Goal: Book appointment/travel/reservation

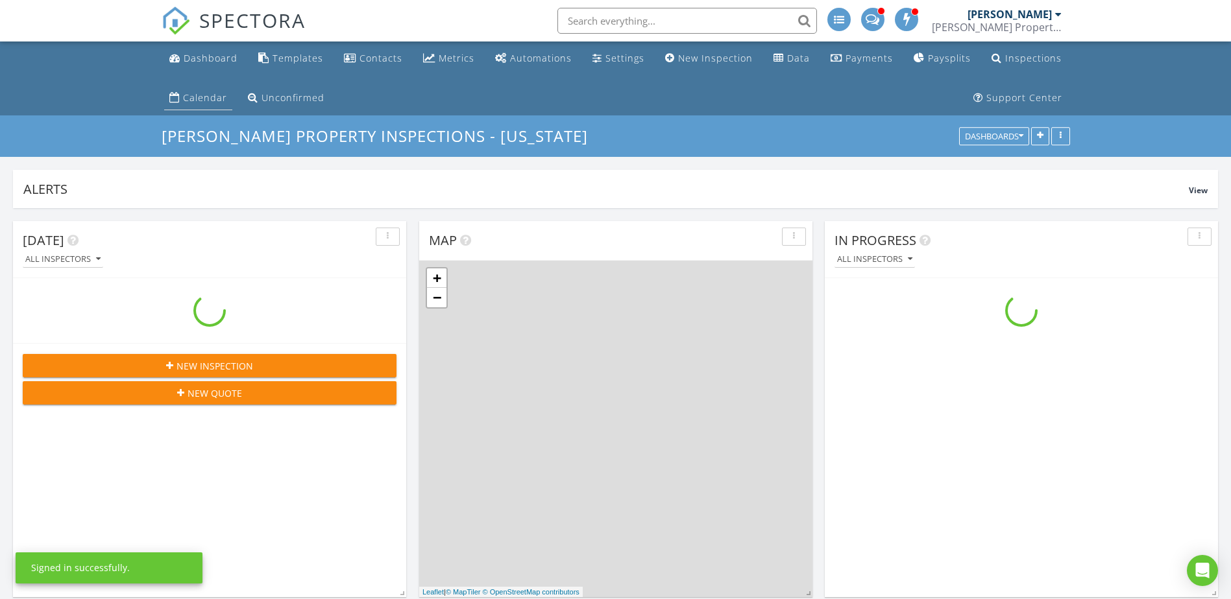
click at [206, 97] on div "Calendar" at bounding box center [205, 97] width 44 height 12
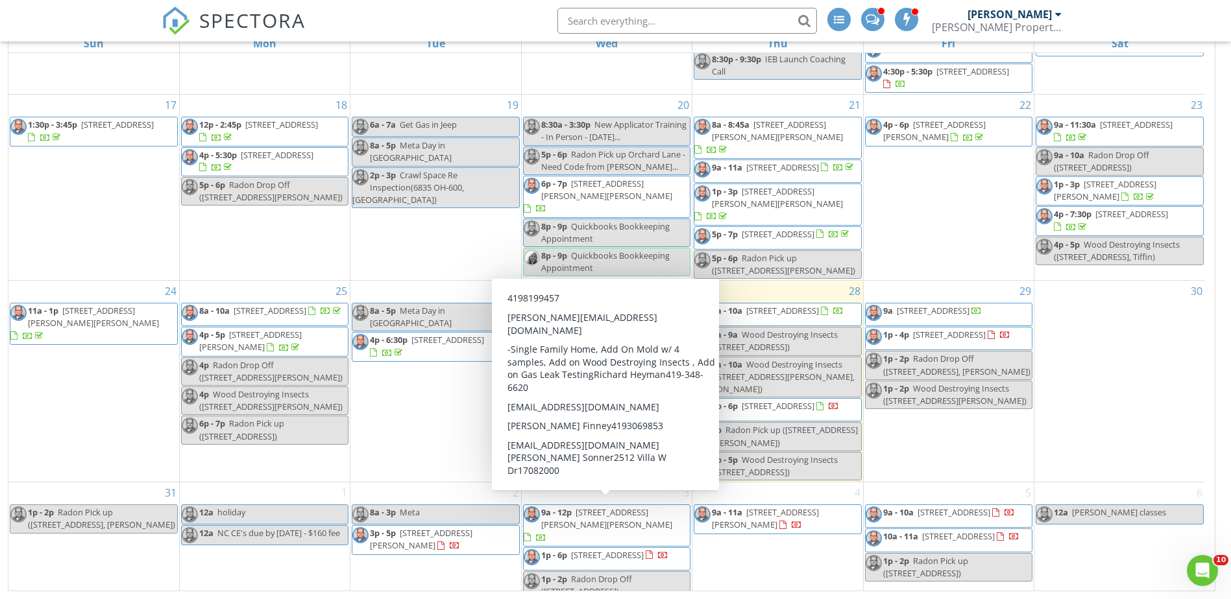
click at [618, 549] on span "2512 Villa W Dr, Findlay 45840" at bounding box center [607, 555] width 73 height 12
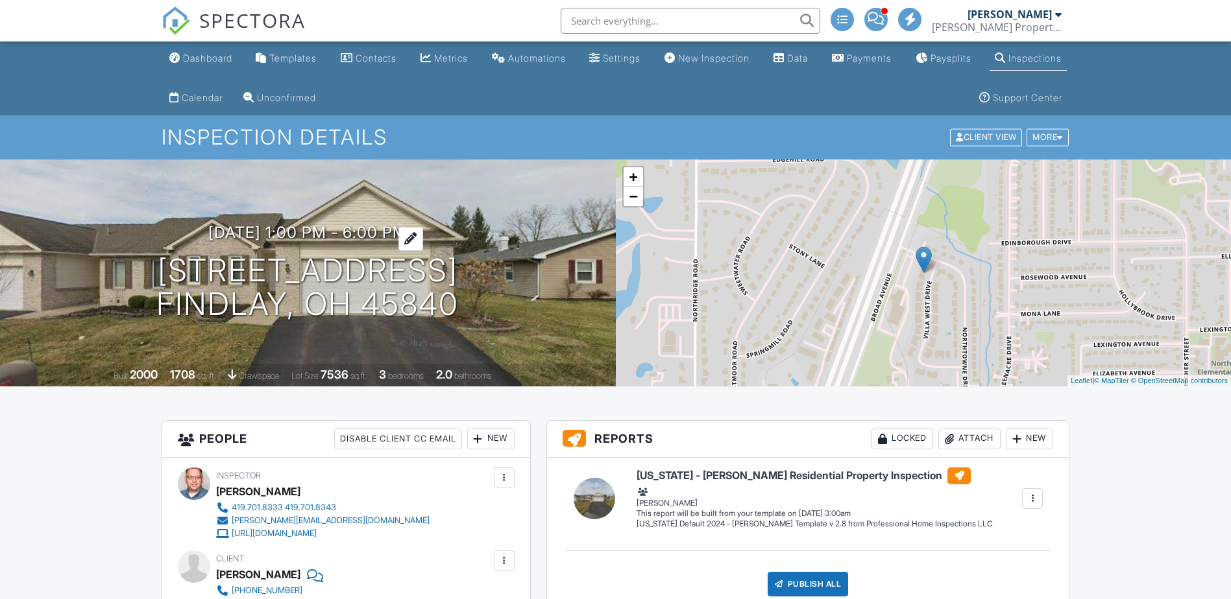
click at [407, 226] on h3 "09/03/2025 1:00 pm - 6:00 pm" at bounding box center [307, 233] width 199 height 18
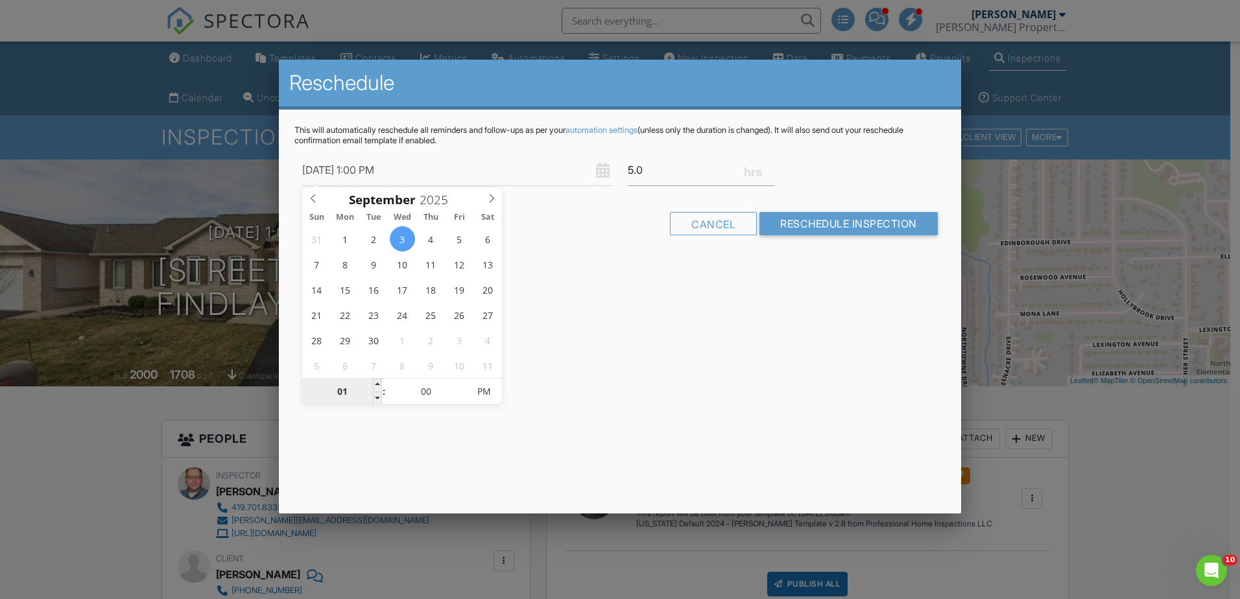
click at [344, 400] on input "01" at bounding box center [342, 393] width 80 height 26
type input "[DATE] 4:00 PM"
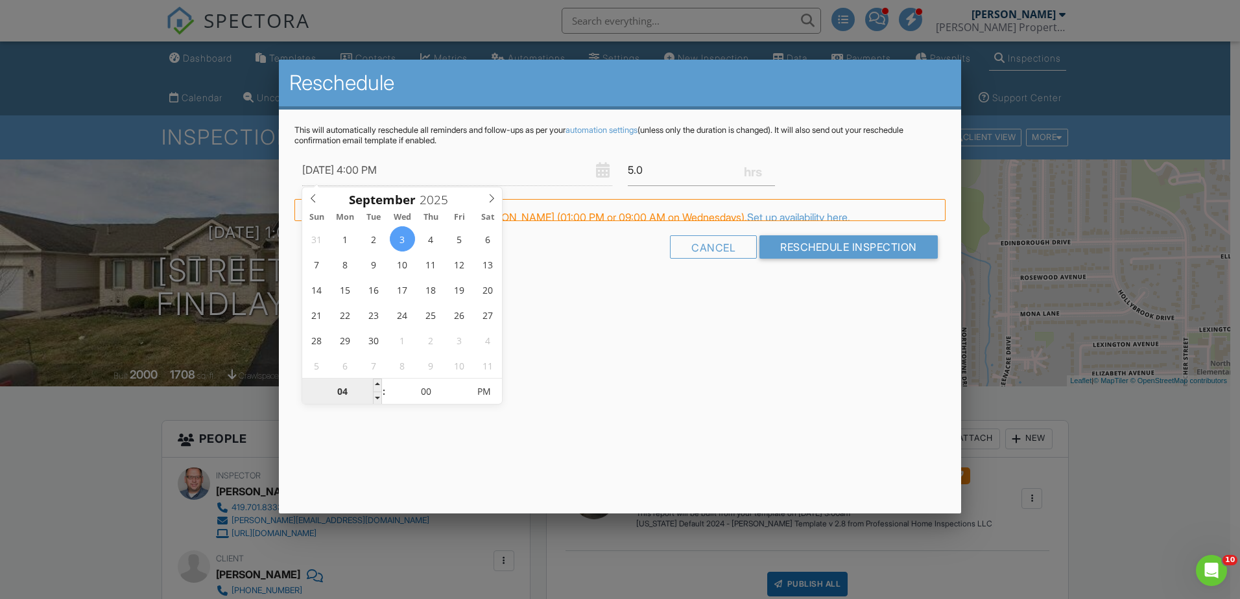
type input "04"
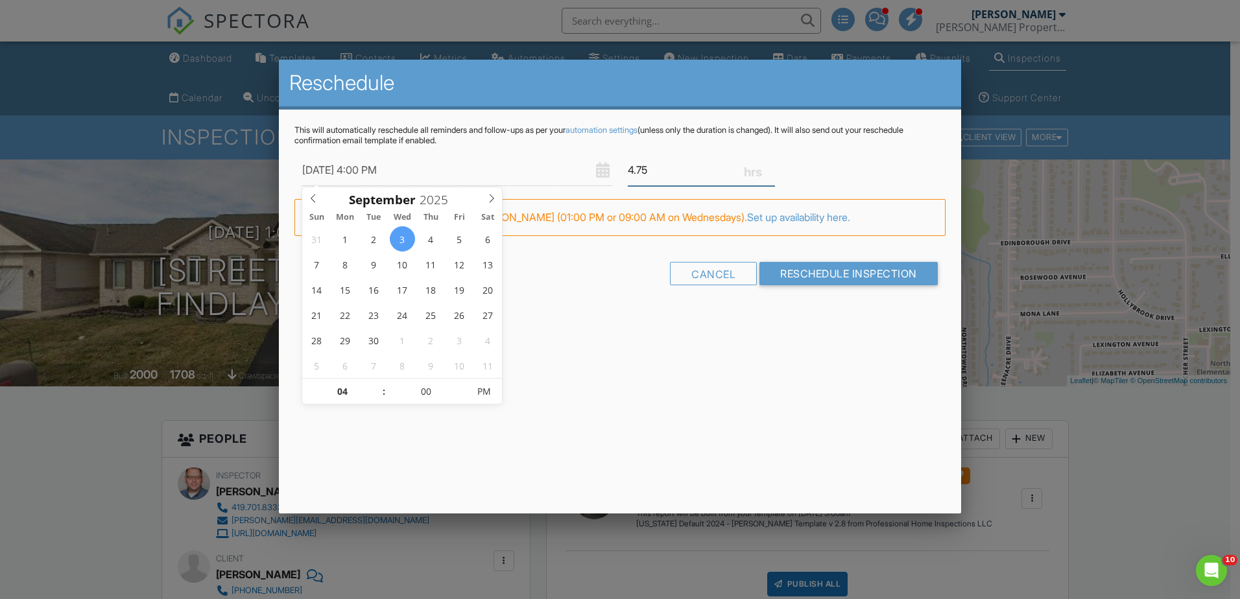
click at [771, 172] on input "4.75" at bounding box center [701, 170] width 147 height 32
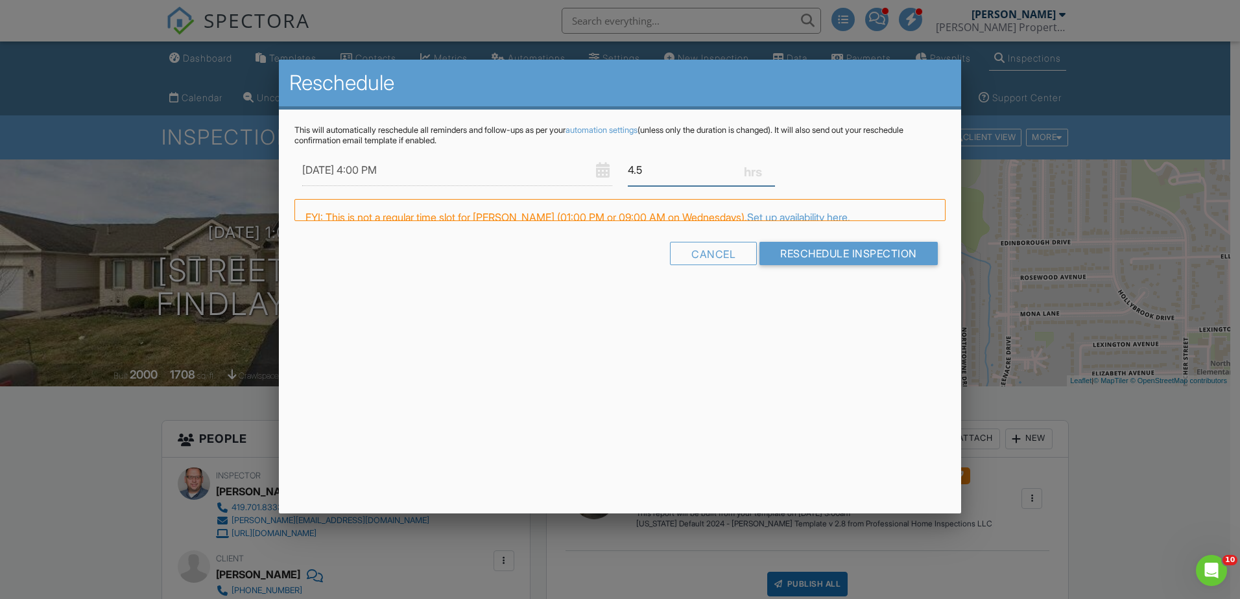
click at [771, 172] on input "4.5" at bounding box center [701, 170] width 147 height 32
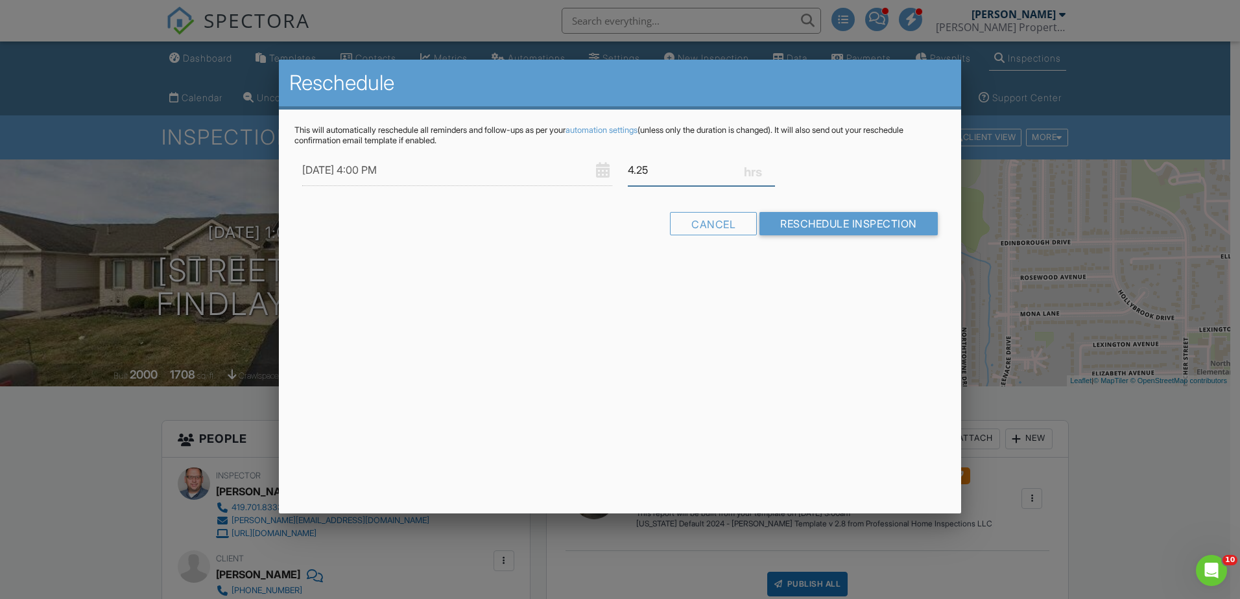
click at [771, 172] on input "4.25" at bounding box center [701, 170] width 147 height 32
click at [771, 172] on input "4" at bounding box center [701, 170] width 147 height 32
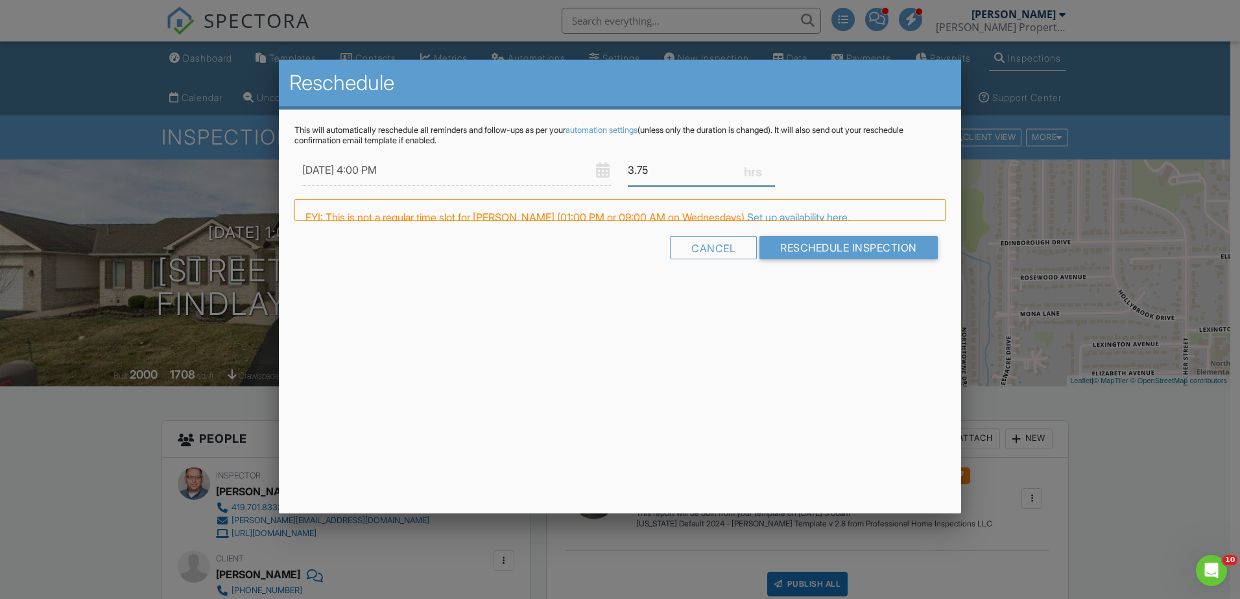
click at [771, 172] on input "3.75" at bounding box center [701, 170] width 147 height 32
click at [771, 172] on input "3.5" at bounding box center [701, 170] width 147 height 32
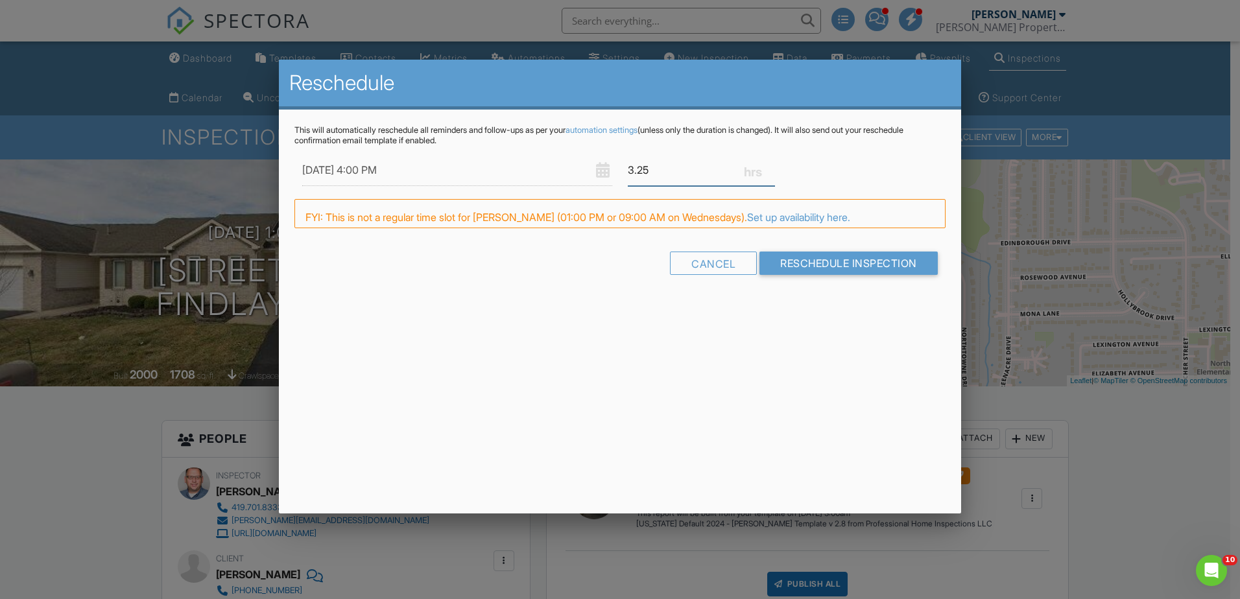
click at [771, 172] on input "3.25" at bounding box center [701, 170] width 147 height 32
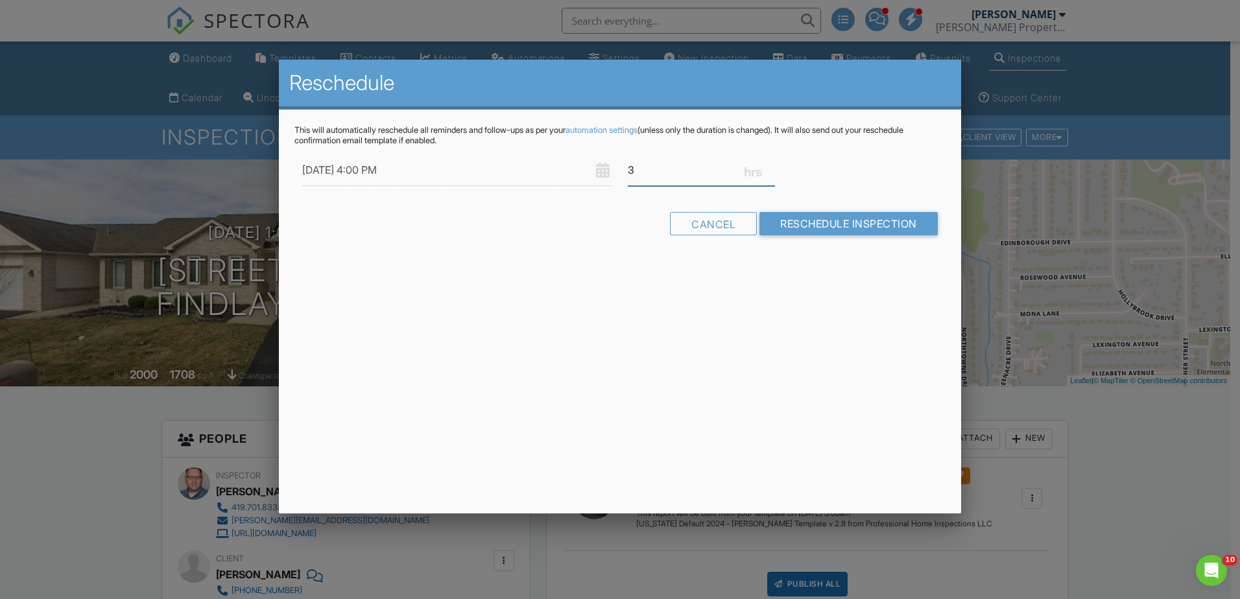
click at [771, 172] on input "3" at bounding box center [701, 170] width 147 height 32
click at [771, 172] on input "2.75" at bounding box center [701, 170] width 147 height 32
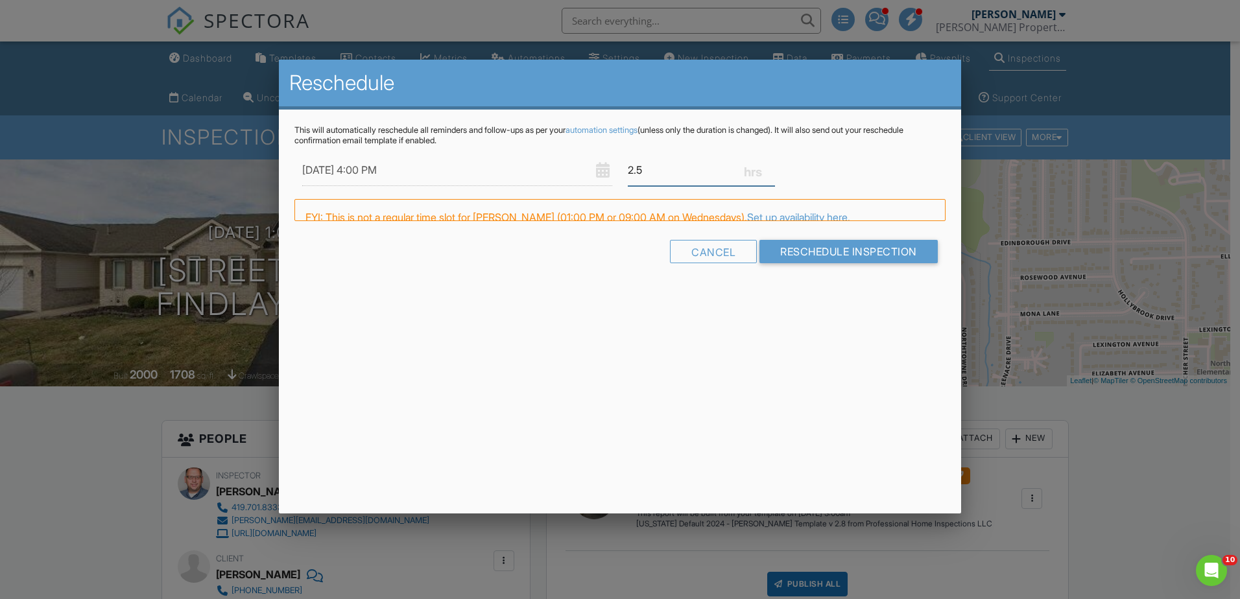
click at [771, 172] on input "2.5" at bounding box center [701, 170] width 147 height 32
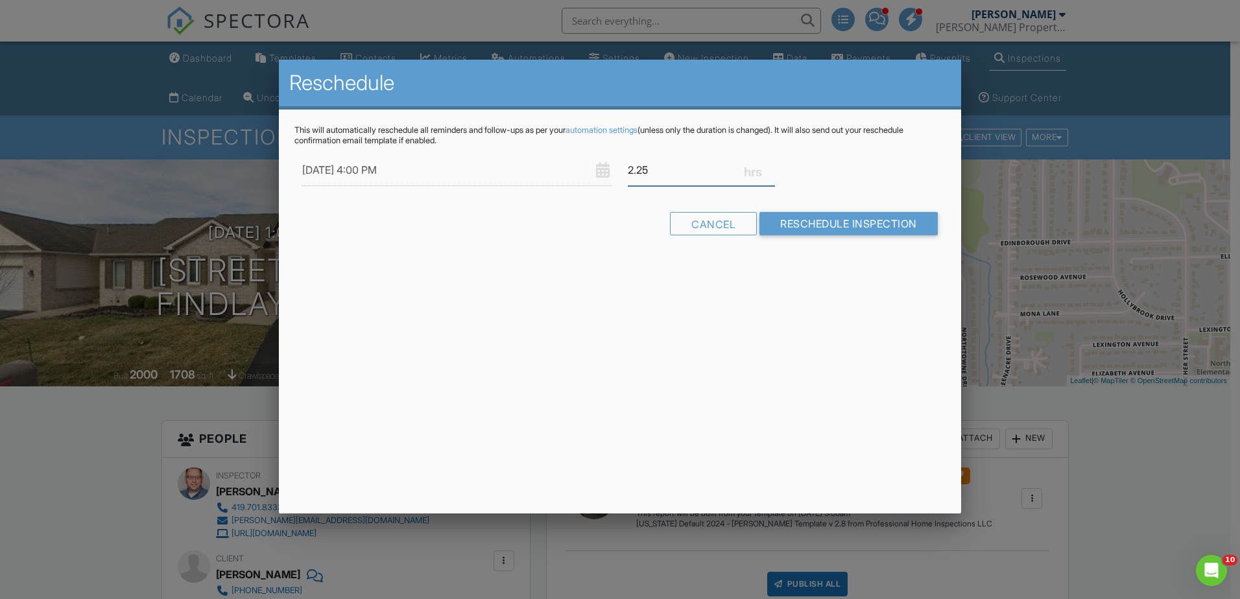
click at [771, 172] on input "2.25" at bounding box center [701, 170] width 147 height 32
type input "2"
click at [771, 172] on input "2" at bounding box center [701, 170] width 147 height 32
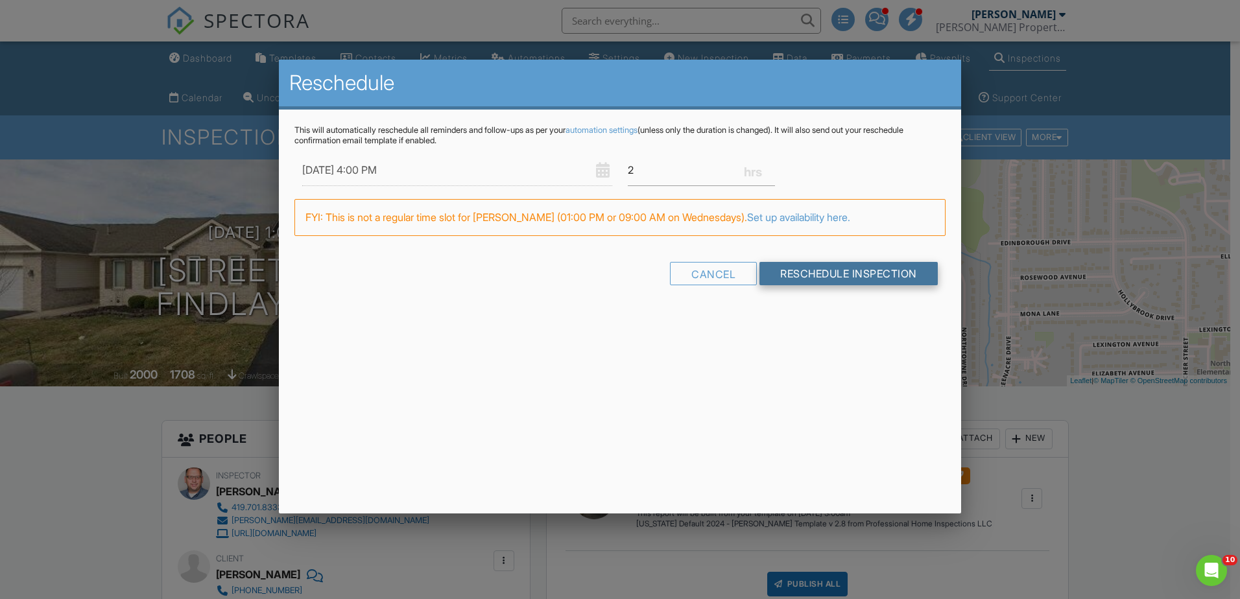
click at [831, 269] on input "Reschedule Inspection" at bounding box center [849, 273] width 178 height 23
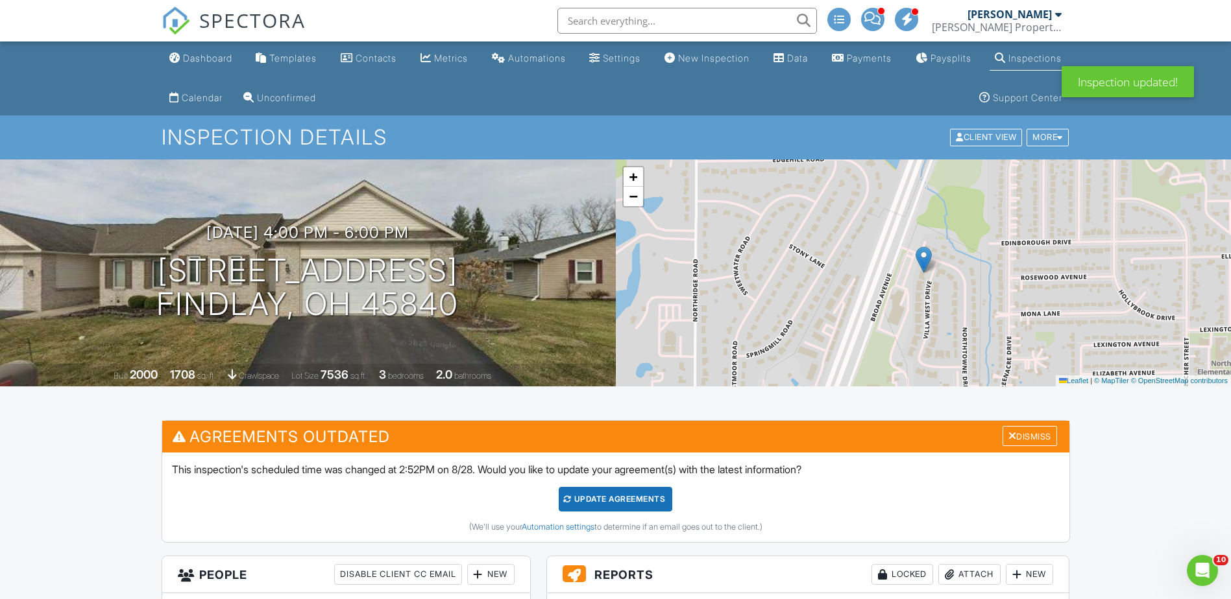
click at [612, 501] on div "Update Agreements" at bounding box center [616, 499] width 114 height 25
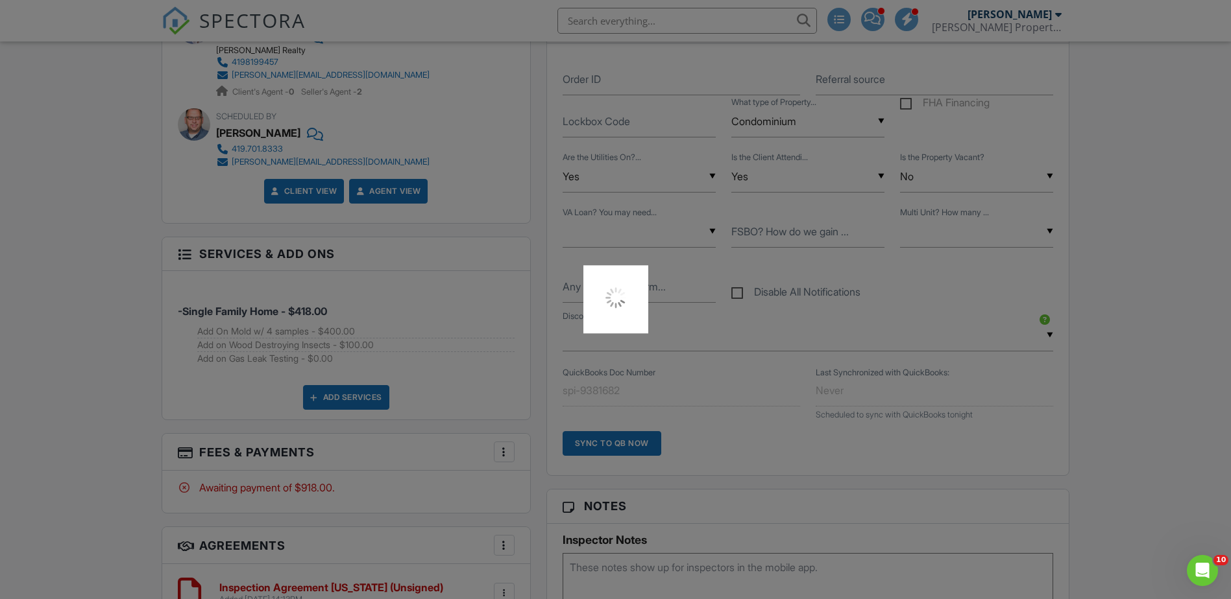
scroll to position [843, 0]
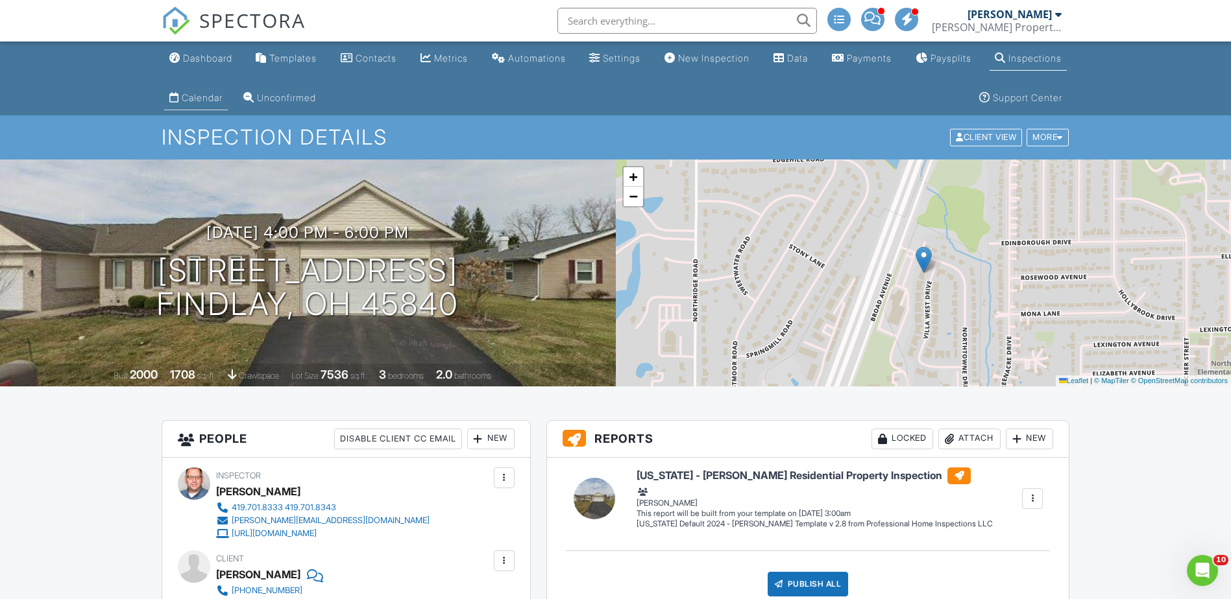
click at [223, 93] on div "Calendar" at bounding box center [202, 97] width 41 height 11
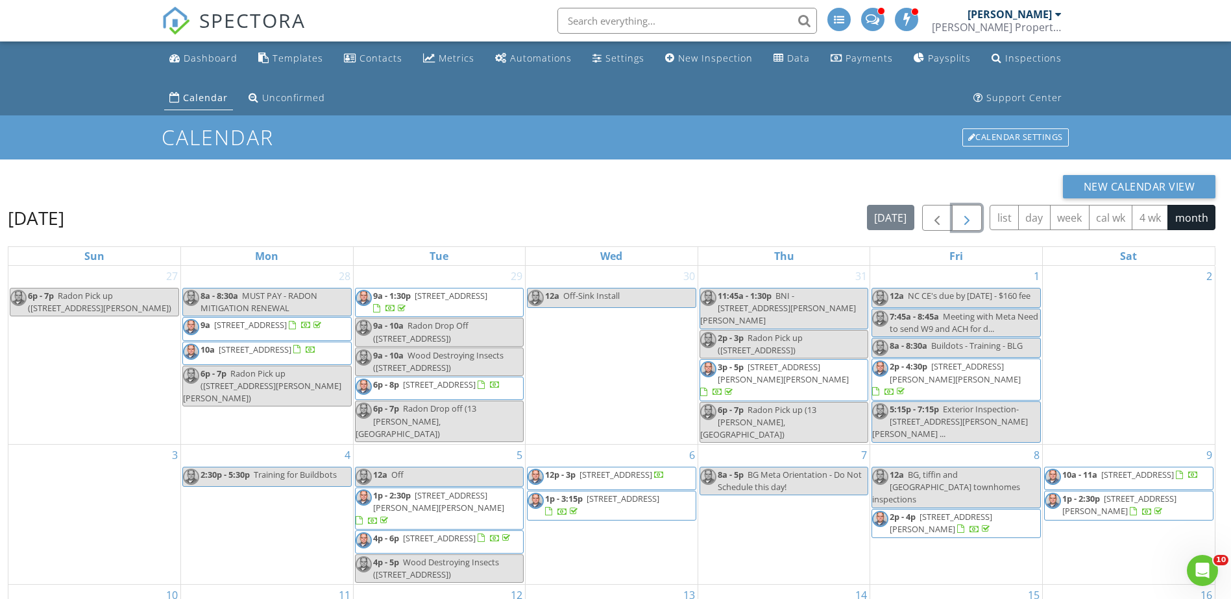
click at [975, 217] on button "button" at bounding box center [967, 218] width 30 height 27
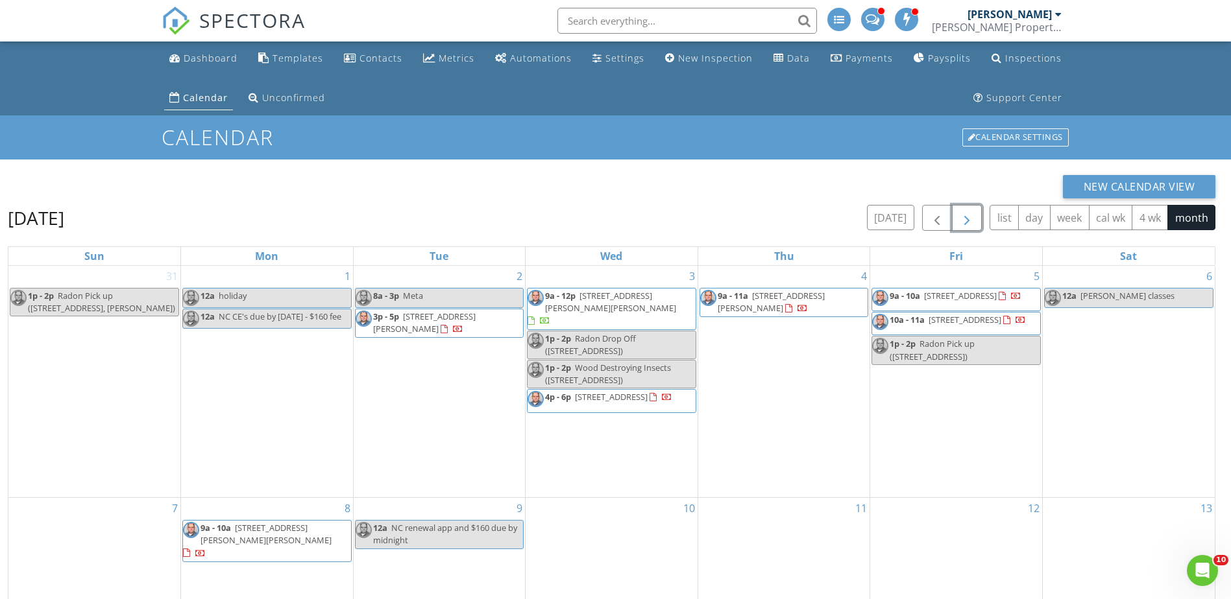
click at [616, 333] on span "Radon Drop Off ([STREET_ADDRESS])" at bounding box center [590, 345] width 91 height 24
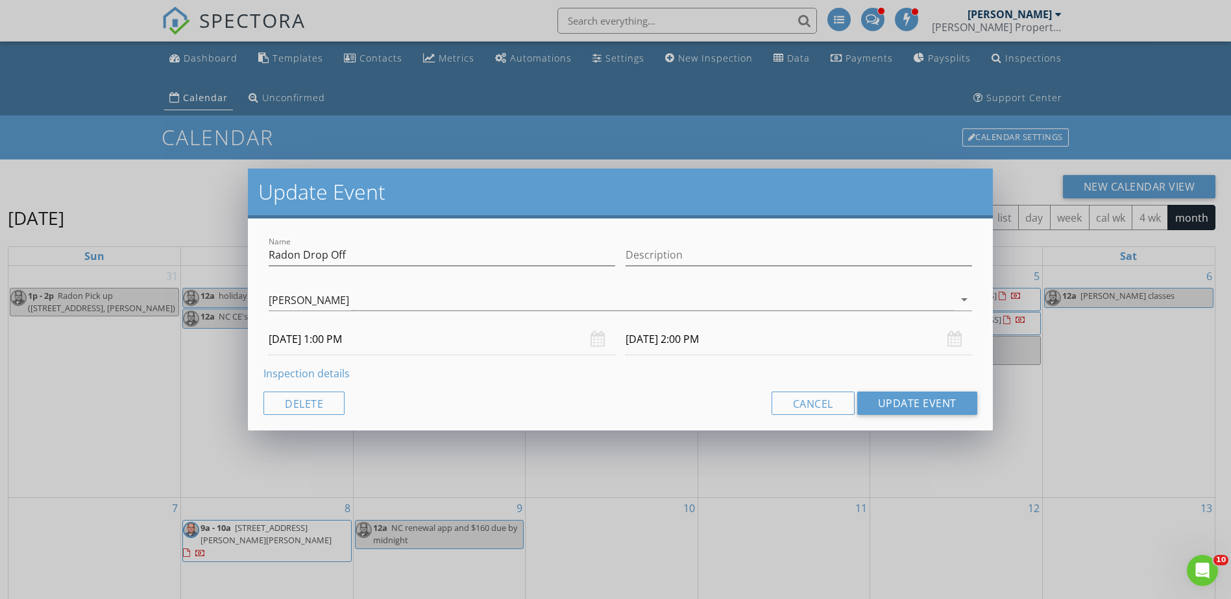
click at [428, 350] on input "[DATE] 1:00 PM" at bounding box center [442, 340] width 346 height 32
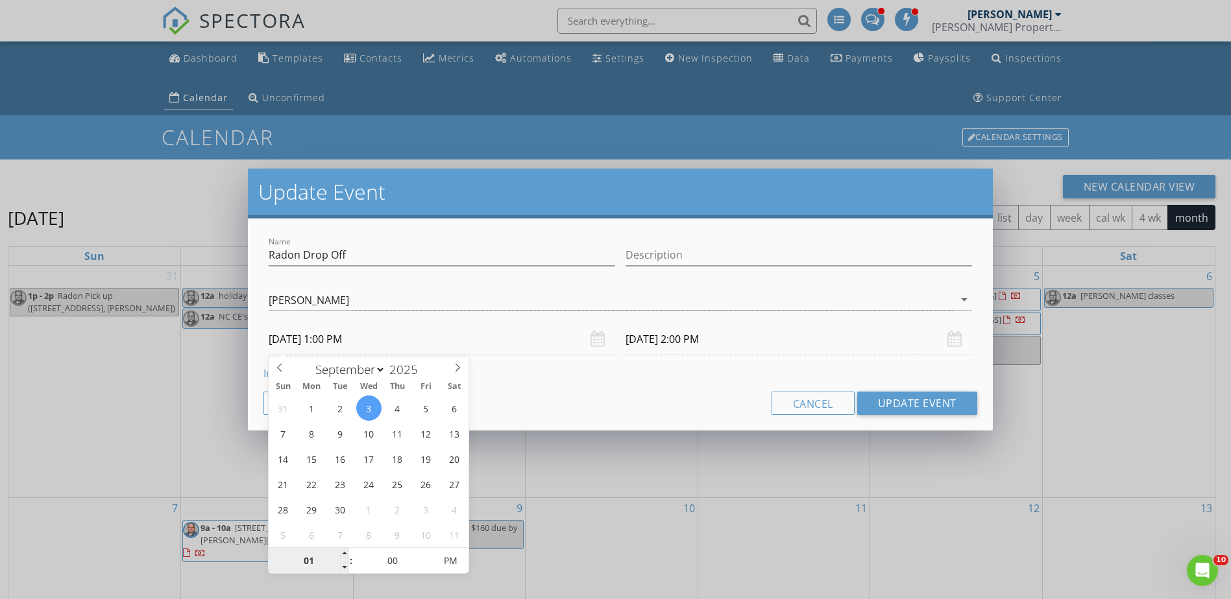
click at [307, 564] on input "01" at bounding box center [309, 562] width 80 height 26
type input "04"
type input "[DATE] 4:00 PM"
type input "[DATE] 5:00 PM"
click at [931, 404] on button "Update Event" at bounding box center [917, 403] width 120 height 23
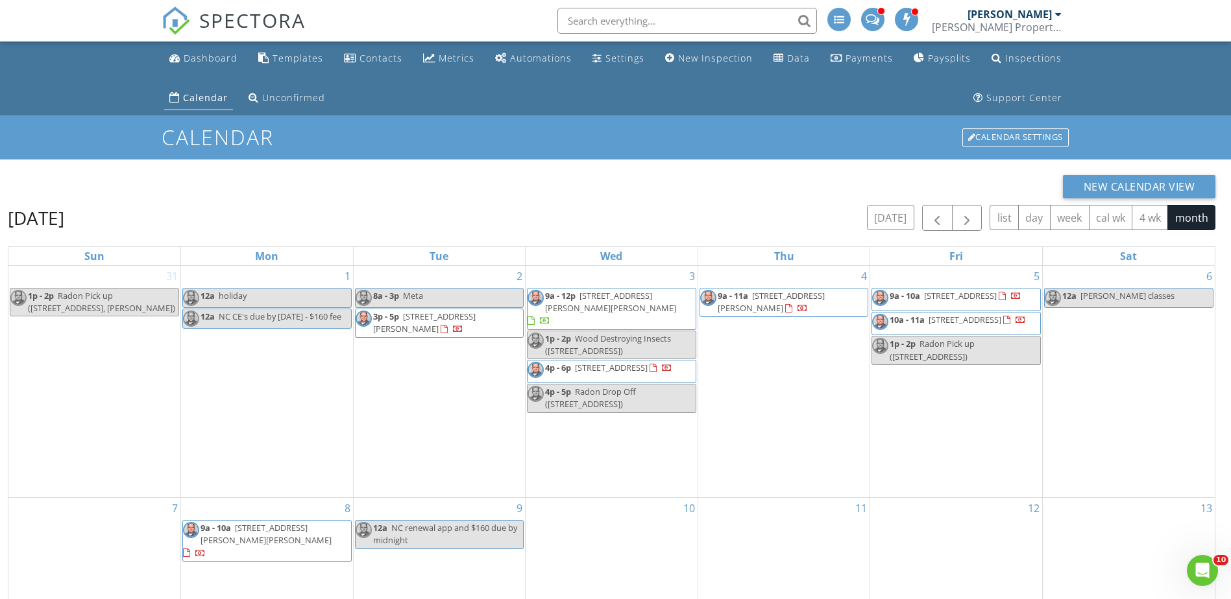
click at [652, 333] on div "1p - 2p Wood Destroying Insects ([STREET_ADDRESS])" at bounding box center [611, 345] width 168 height 25
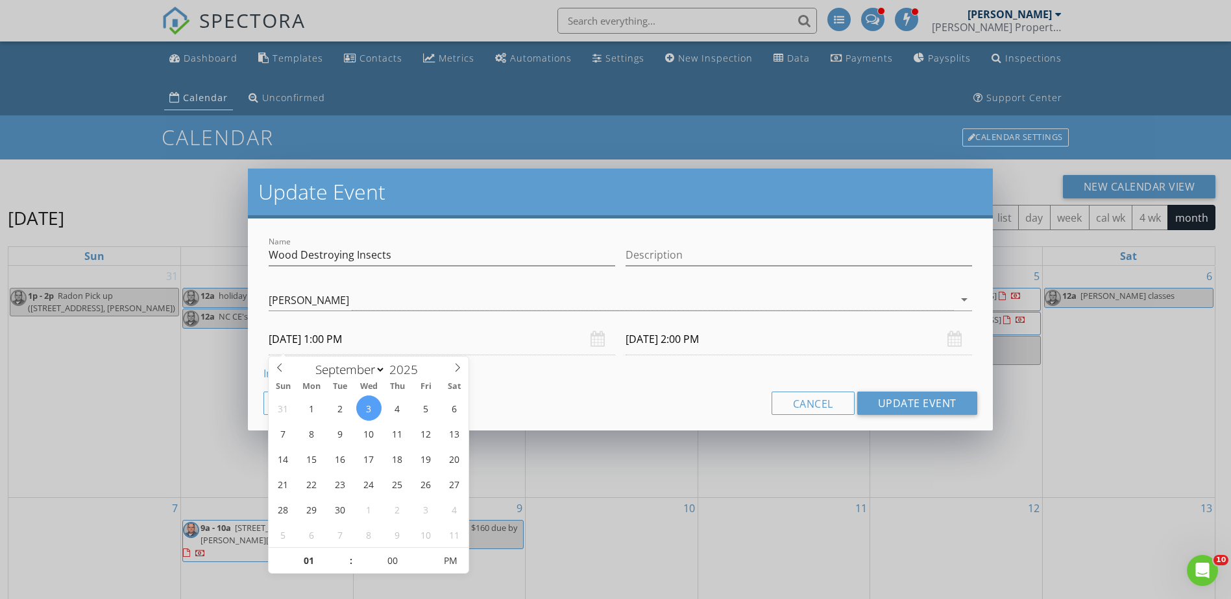
click at [370, 346] on input "[DATE] 1:00 PM" at bounding box center [442, 340] width 346 height 32
click at [305, 563] on input "01" at bounding box center [309, 562] width 80 height 26
type input "04"
type input "[DATE] 4:00 PM"
type input "[DATE] 5:00 PM"
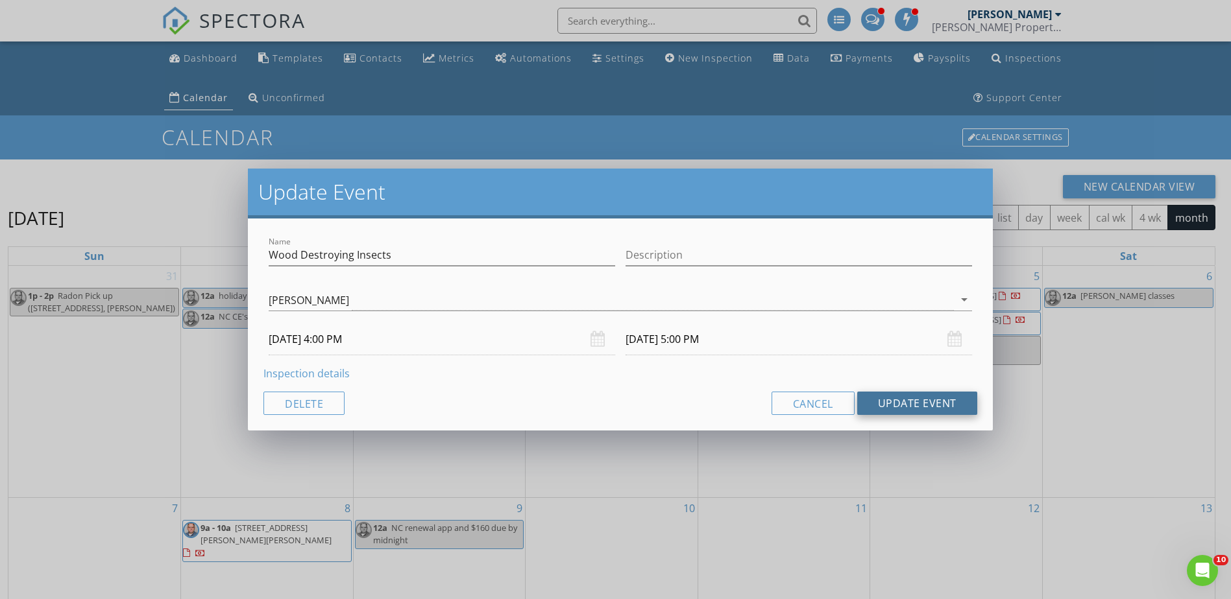
click at [907, 402] on button "Update Event" at bounding box center [917, 403] width 120 height 23
